Goal: Check status: Check status

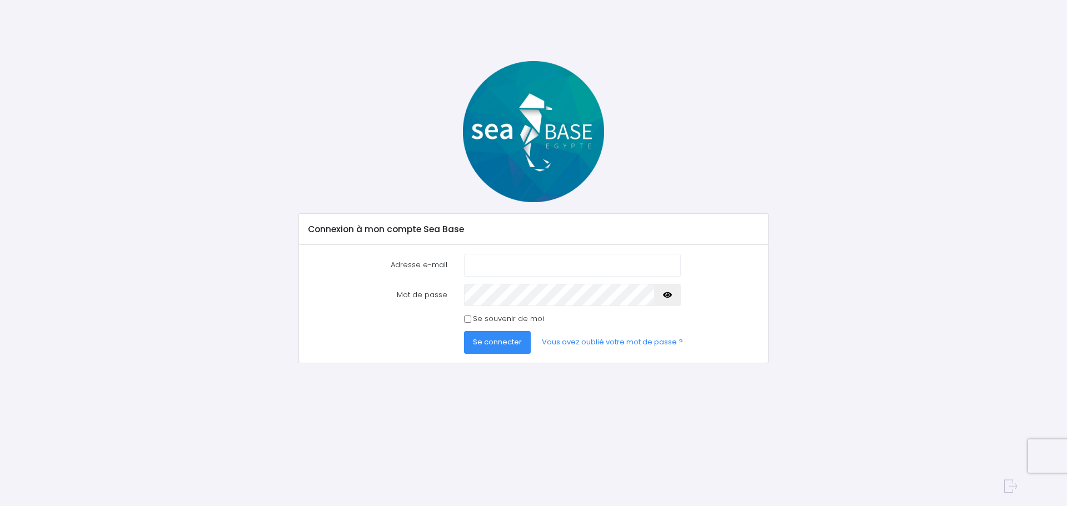
type input "[EMAIL_ADDRESS][DOMAIN_NAME]"
click at [511, 354] on div "Adresse e-mail [EMAIL_ADDRESS][DOMAIN_NAME] Mot de passe" at bounding box center [533, 304] width 469 height 118
click at [506, 343] on span "Se connecter" at bounding box center [497, 342] width 49 height 11
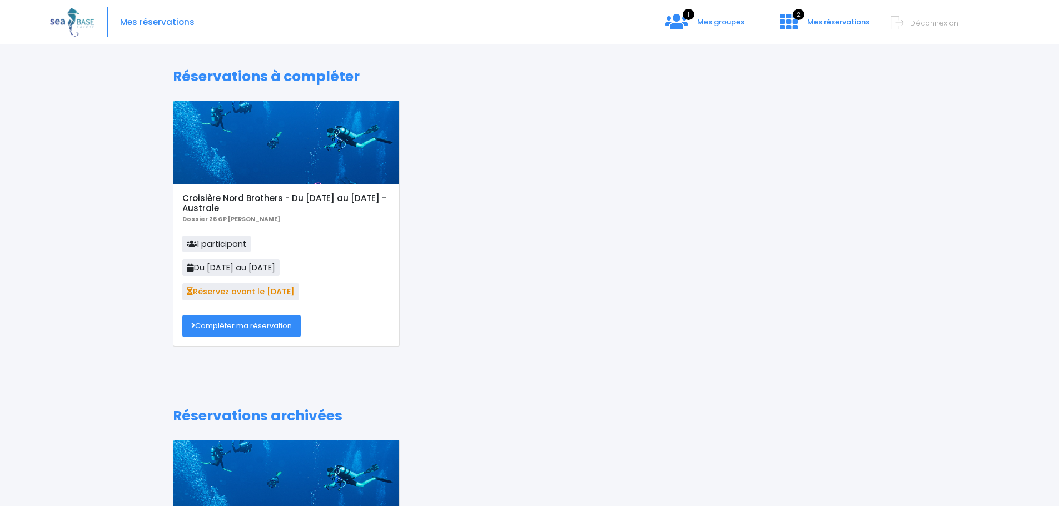
click at [709, 14] on div "Mes réservations 1 Mes groupes 2 Mes réservations Déconnexion" at bounding box center [521, 22] width 942 height 44
click at [700, 17] on span "Mes groupes" at bounding box center [720, 22] width 47 height 11
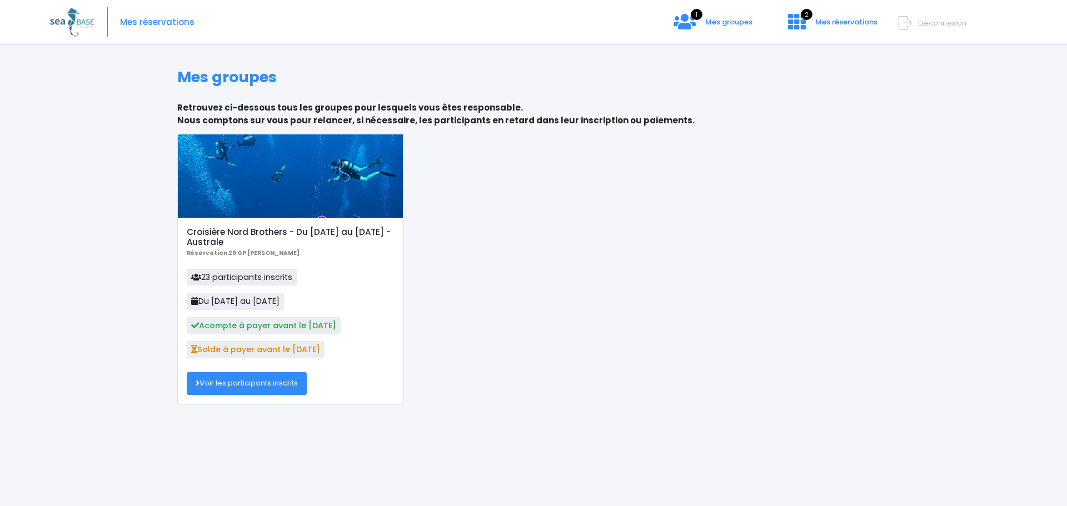
click at [232, 382] on link "Voir les participants inscrits" at bounding box center [247, 383] width 120 height 22
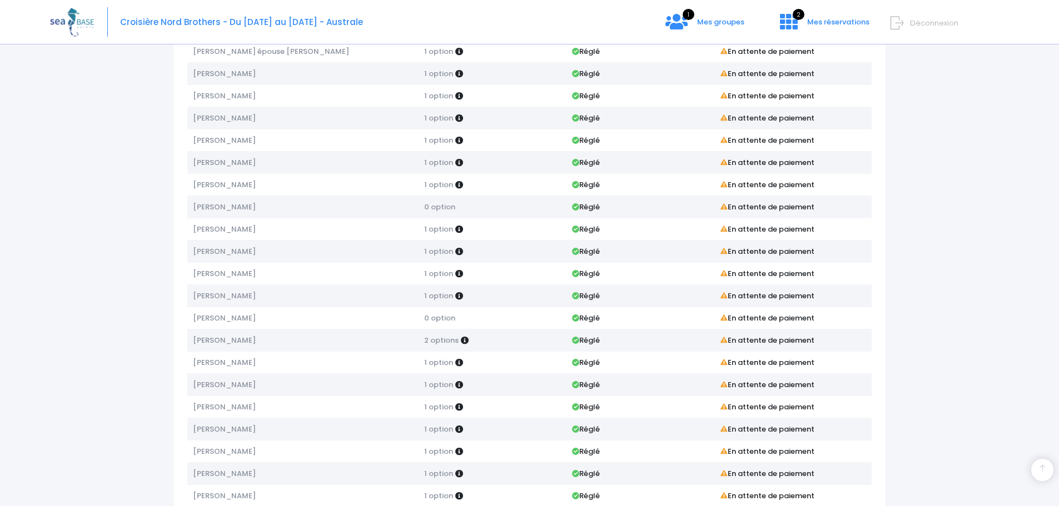
scroll to position [219, 0]
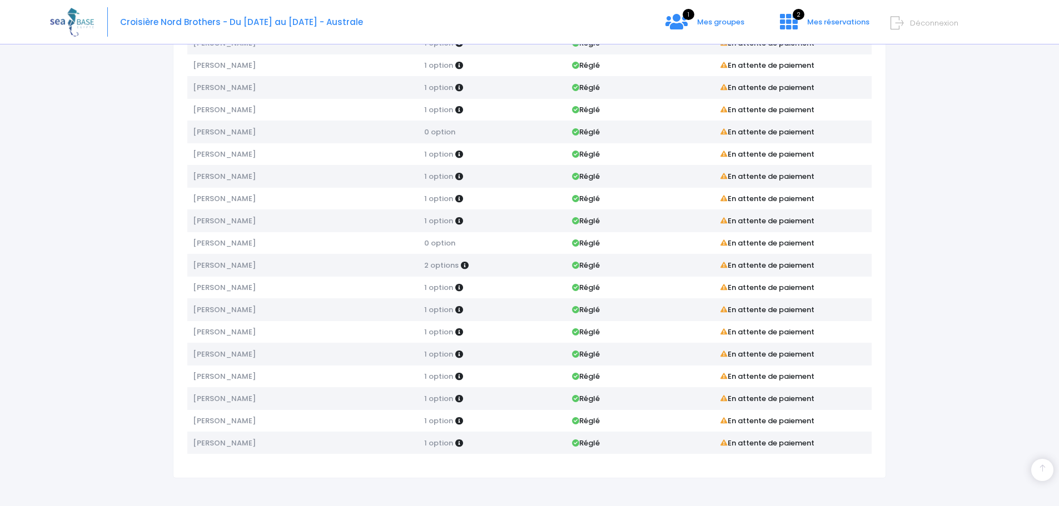
drag, startPoint x: 274, startPoint y: 400, endPoint x: 192, endPoint y: 400, distance: 81.7
click at [192, 400] on td "Emmanuel RENIER" at bounding box center [302, 398] width 231 height 22
copy span "Emmanuel RENIER"
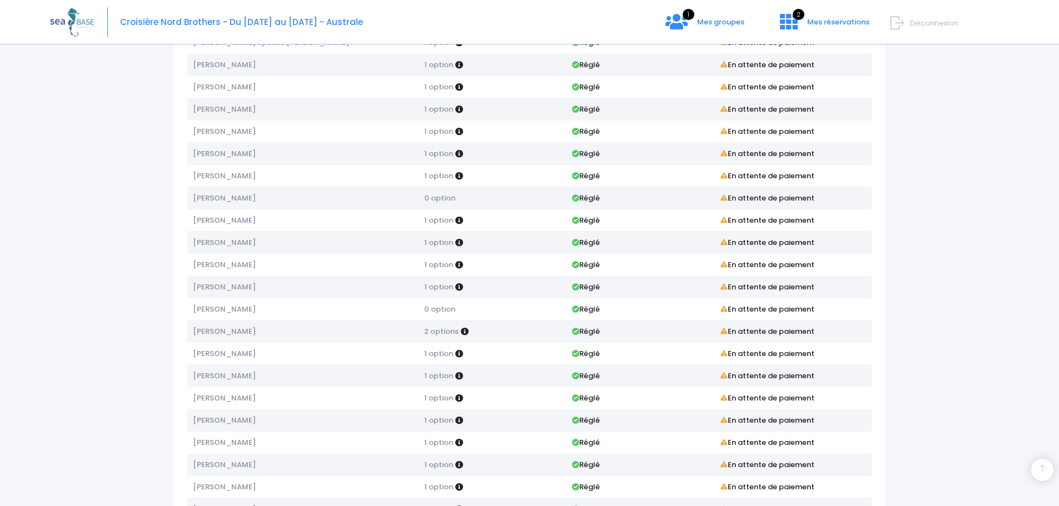
scroll to position [0, 0]
